Goal: Transaction & Acquisition: Purchase product/service

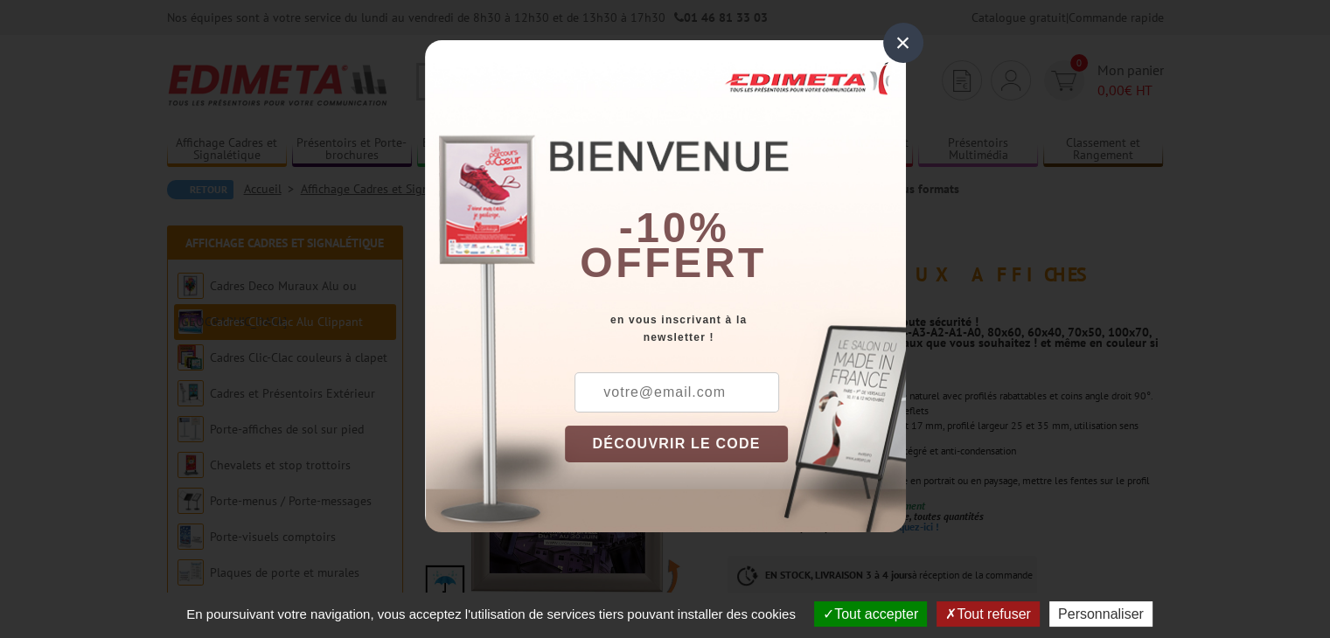
click at [899, 39] on div "×" at bounding box center [903, 43] width 40 height 40
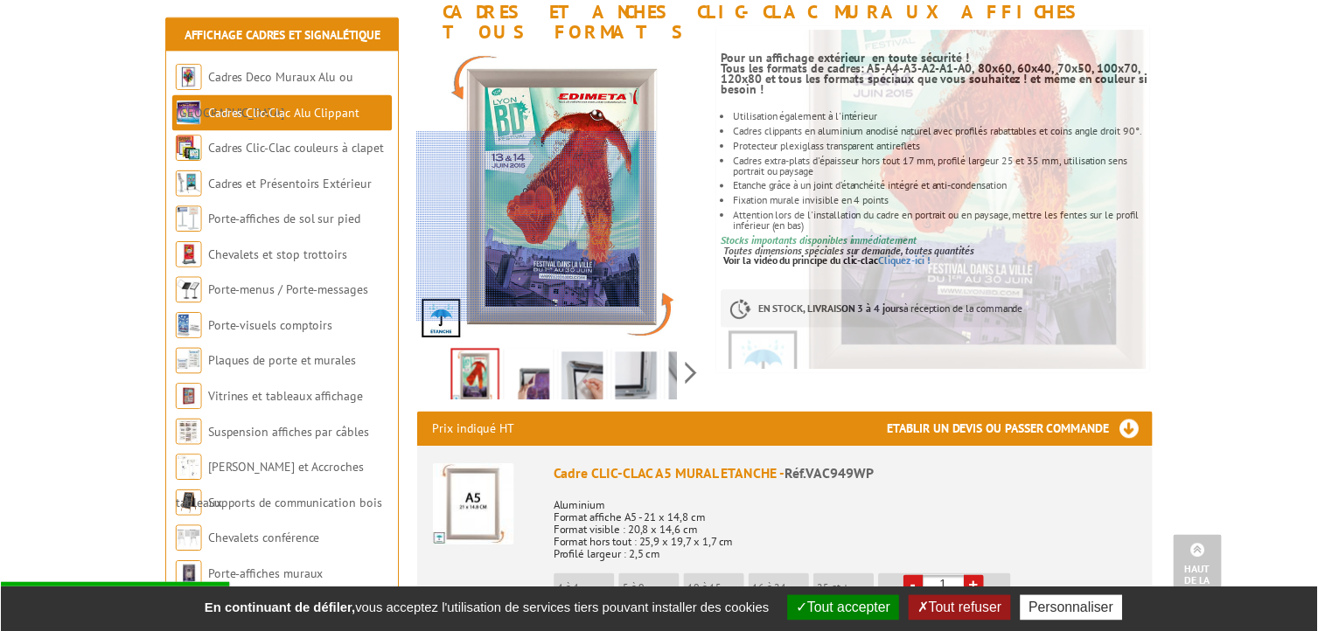
scroll to position [262, 0]
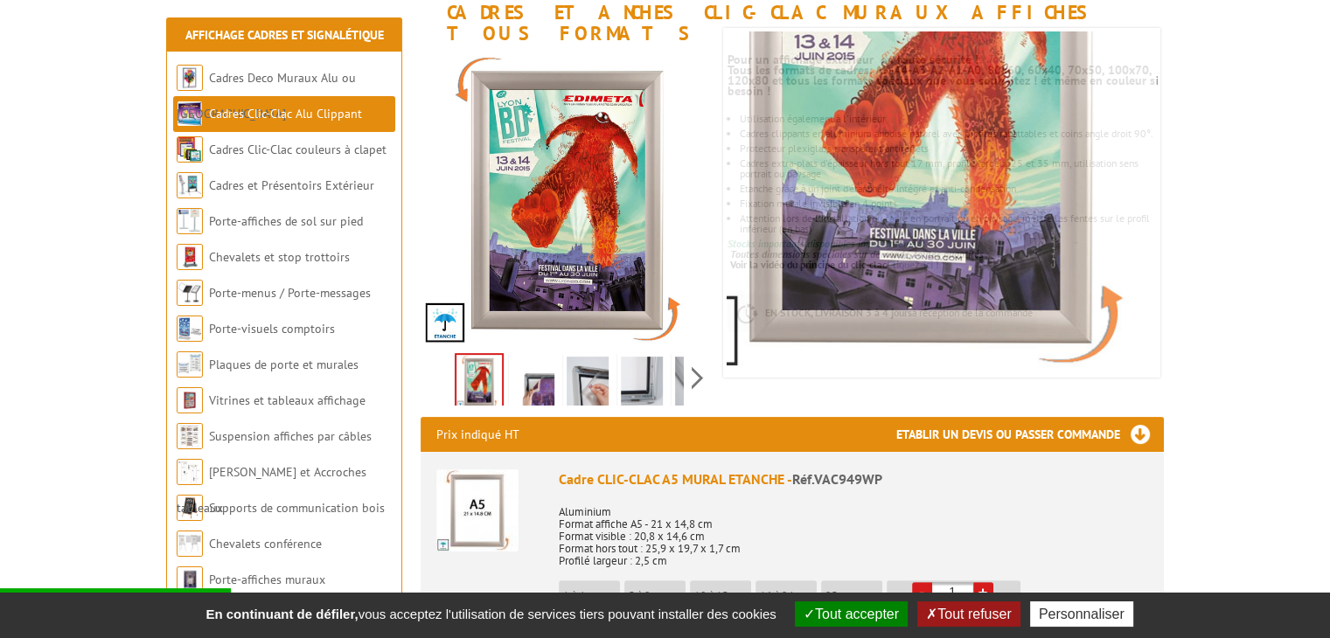
click at [536, 365] on img at bounding box center [533, 384] width 42 height 54
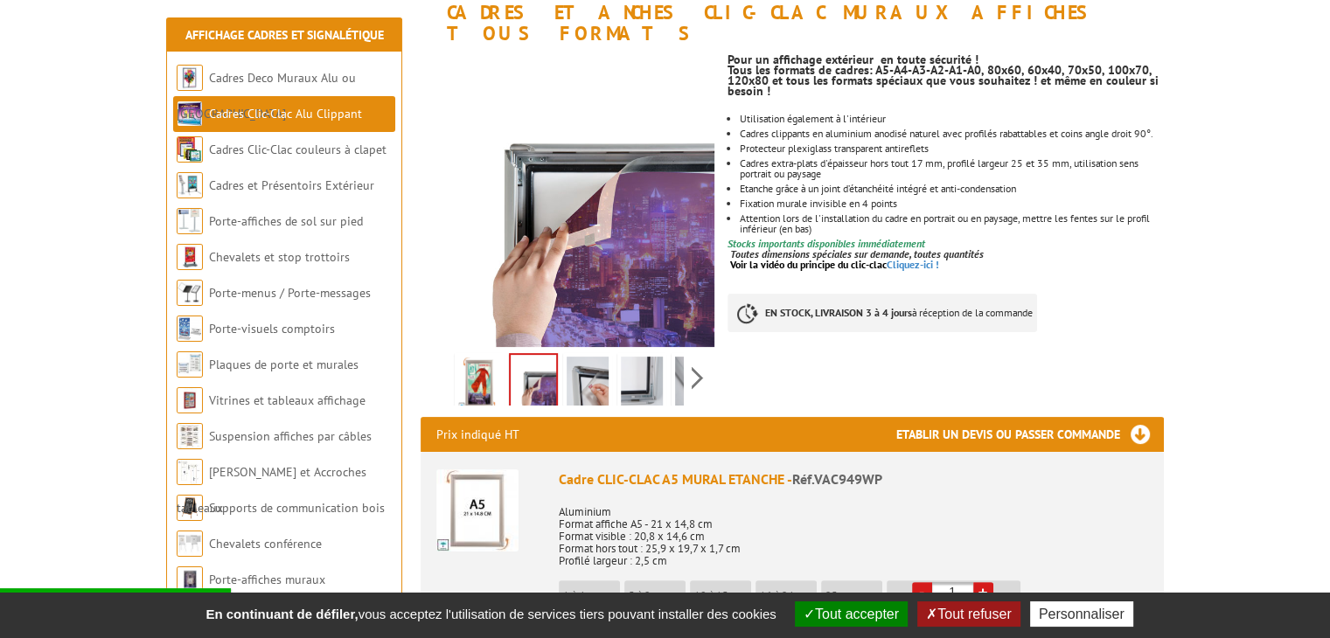
click at [577, 364] on img at bounding box center [588, 384] width 42 height 54
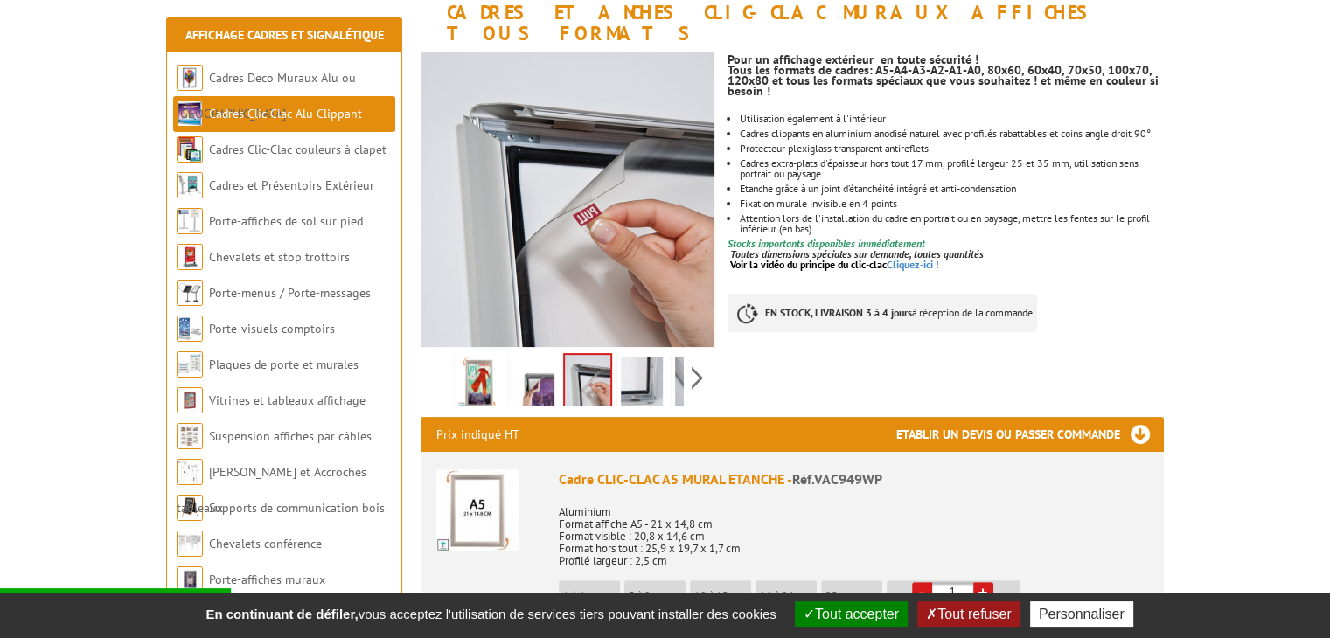
click at [643, 357] on img at bounding box center [642, 384] width 42 height 54
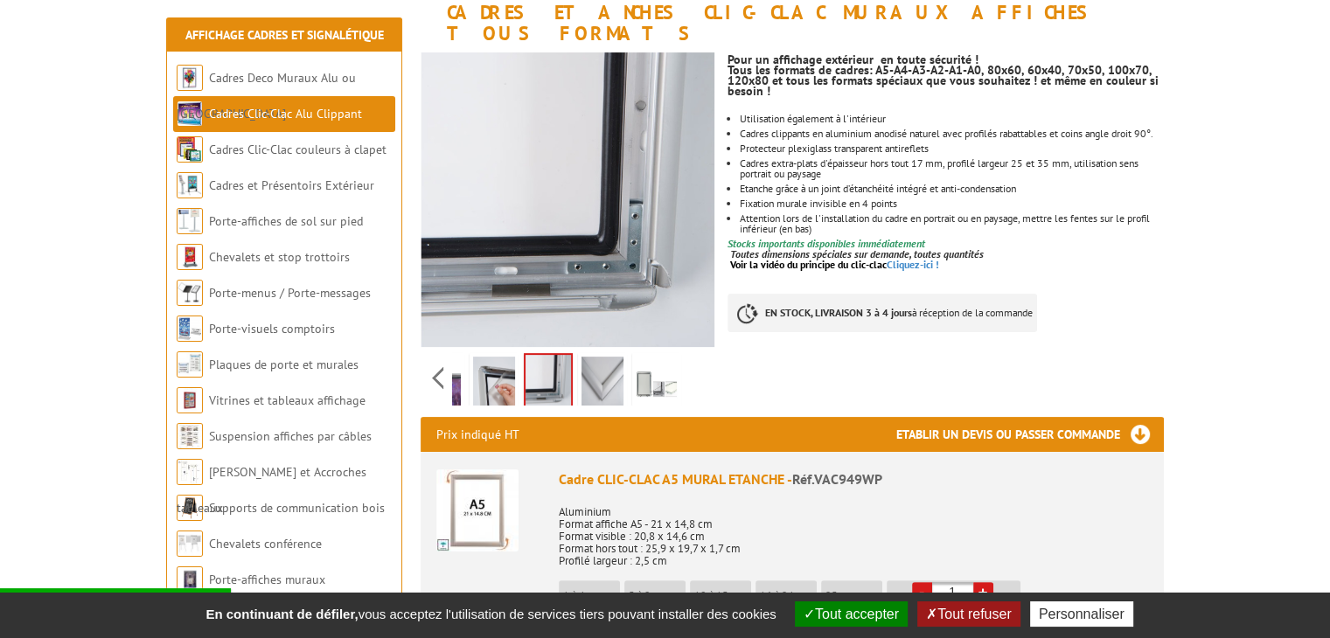
click at [699, 354] on div "Previous Next" at bounding box center [568, 377] width 295 height 61
click at [602, 367] on img at bounding box center [602, 384] width 42 height 54
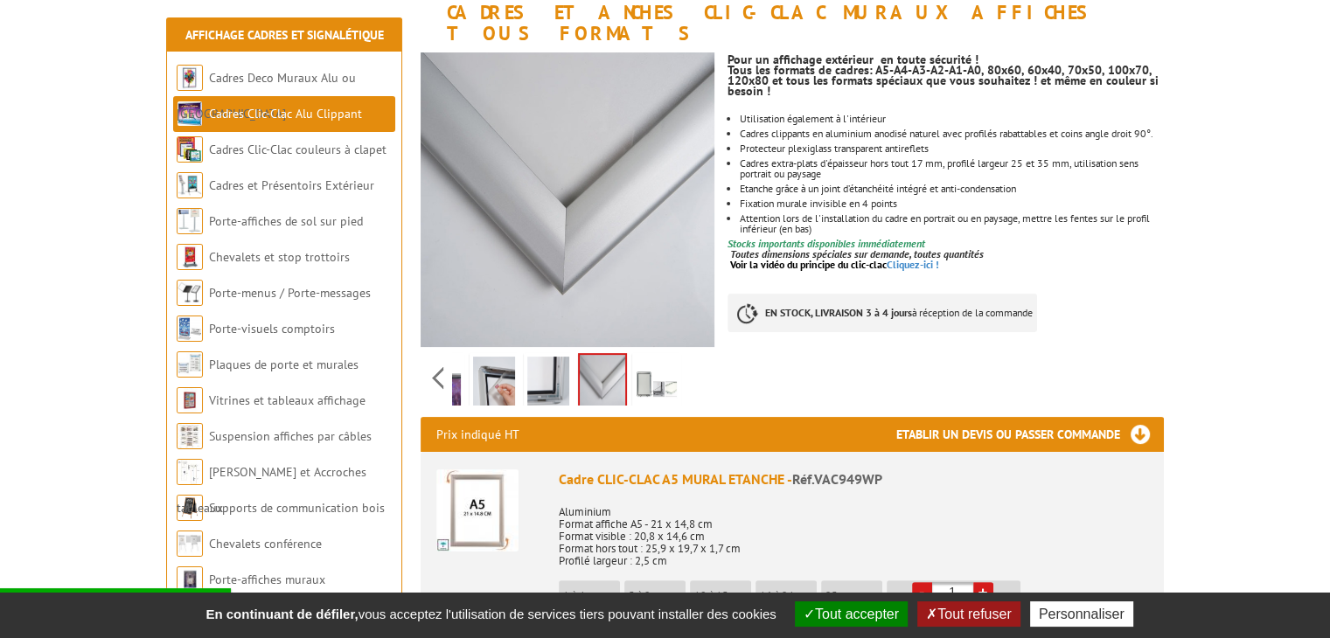
click at [436, 354] on div "Previous Next" at bounding box center [568, 377] width 295 height 61
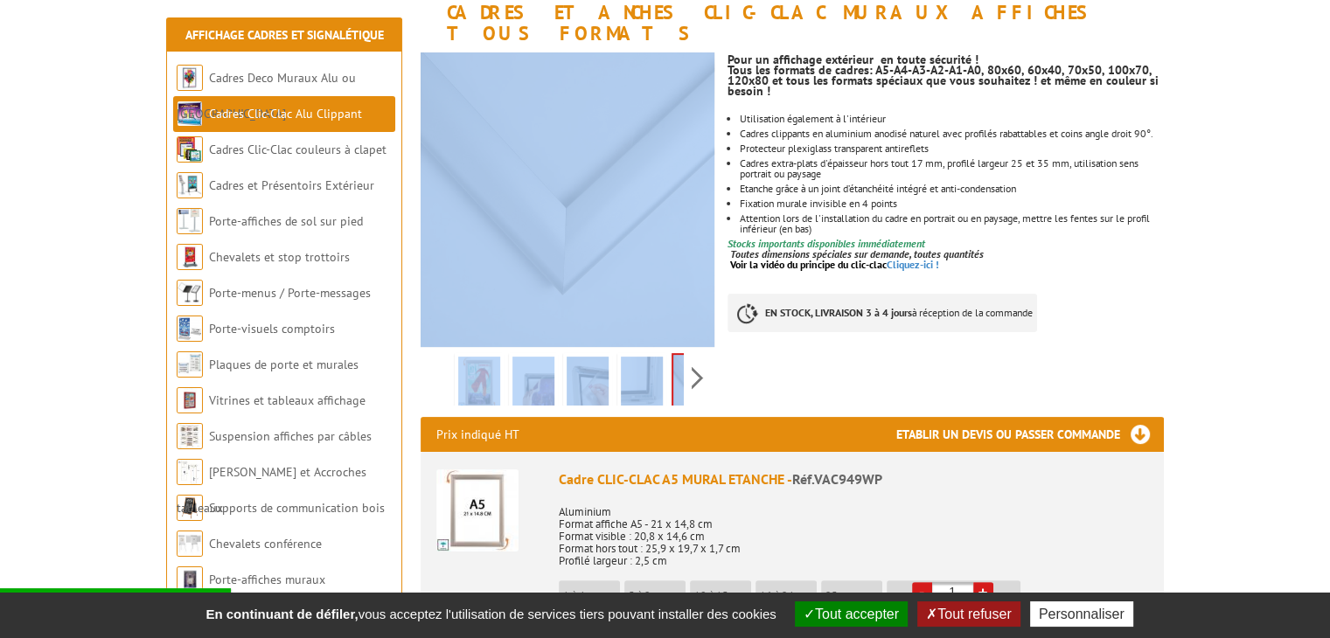
click at [436, 354] on div "Previous Next" at bounding box center [568, 377] width 295 height 61
click at [472, 366] on img at bounding box center [479, 384] width 42 height 54
